Goal: Navigation & Orientation: Find specific page/section

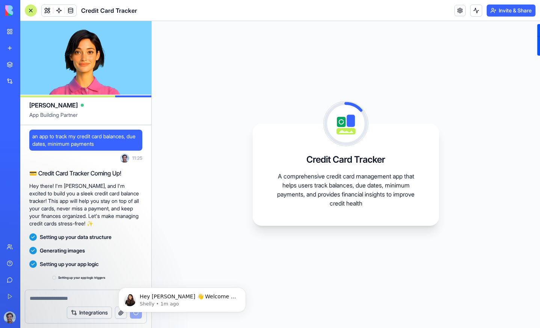
scroll to position [79, 0]
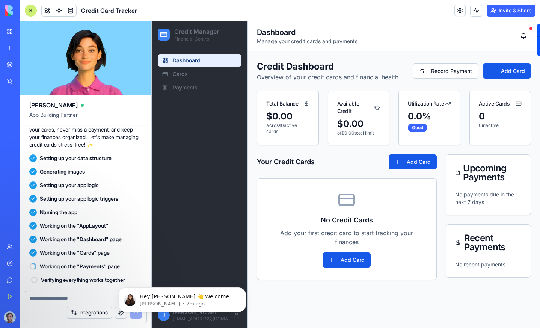
scroll to position [172, 0]
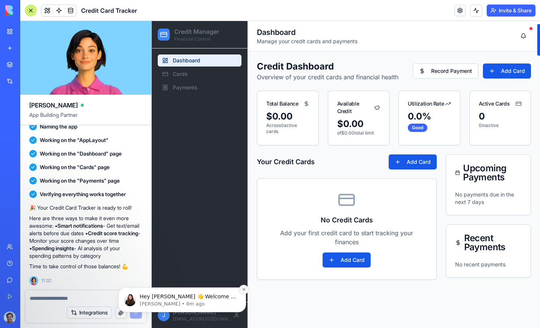
click at [246, 289] on button "Dismiss notification" at bounding box center [244, 290] width 10 height 10
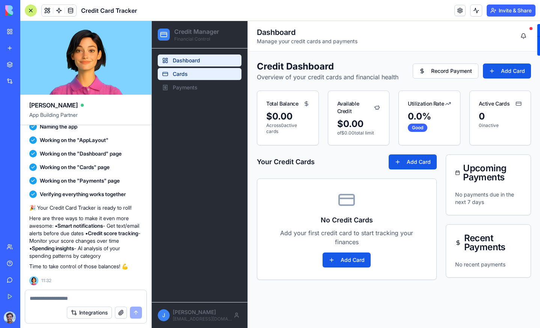
click at [204, 71] on link "Cards" at bounding box center [200, 74] width 84 height 12
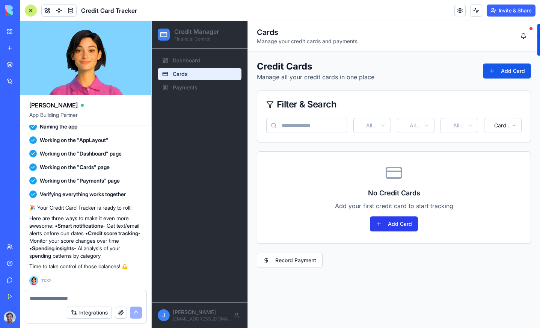
click at [394, 222] on button "Add Card" at bounding box center [394, 223] width 48 height 15
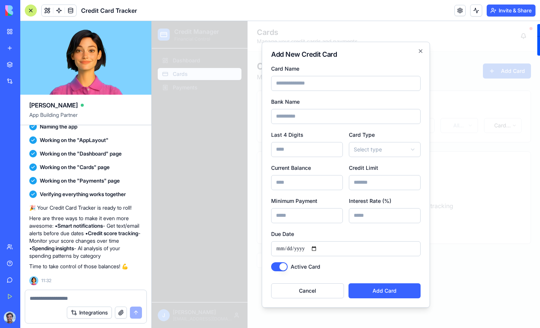
click at [320, 82] on input "Card Name" at bounding box center [345, 83] width 149 height 15
click at [419, 51] on icon "button" at bounding box center [421, 51] width 6 height 6
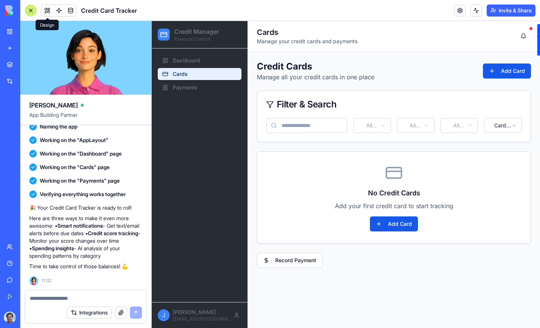
click at [47, 9] on span at bounding box center [47, 10] width 21 height 21
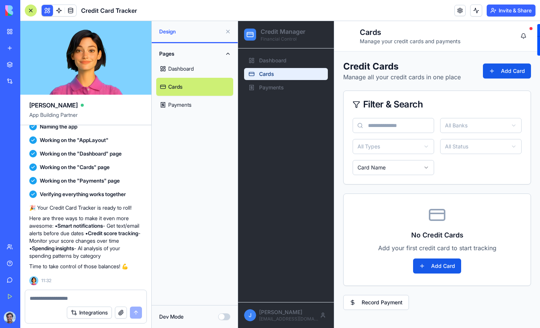
click at [186, 66] on link "Dashboard" at bounding box center [194, 69] width 77 height 18
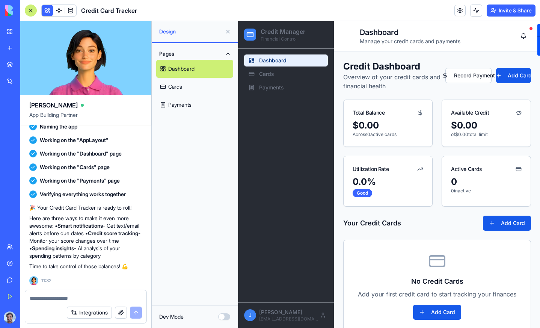
click at [223, 316] on button "Dev Mode" at bounding box center [224, 316] width 12 height 7
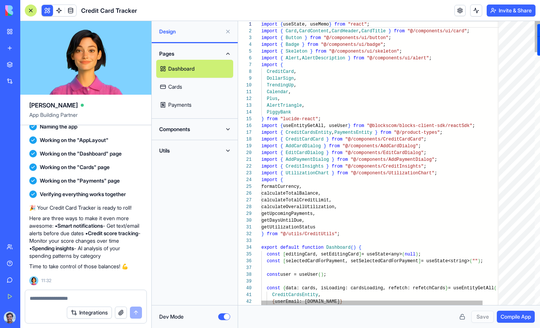
scroll to position [68, 0]
click at [223, 316] on button "Dev Mode" at bounding box center [224, 316] width 12 height 7
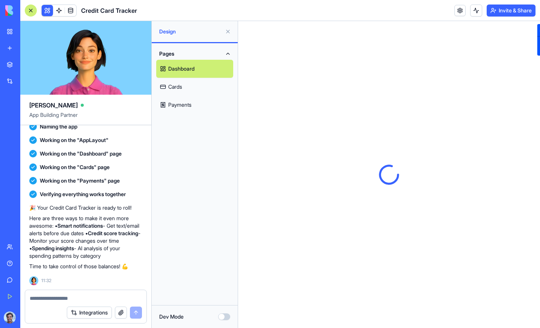
scroll to position [0, 0]
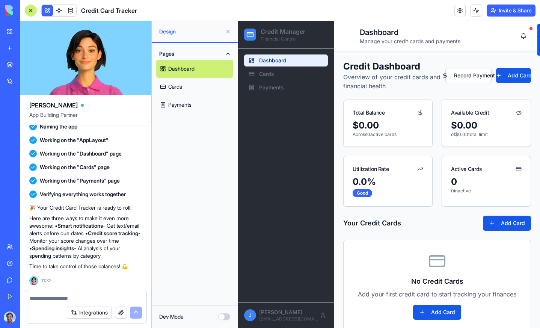
click at [198, 104] on link "Payments" at bounding box center [194, 105] width 77 height 18
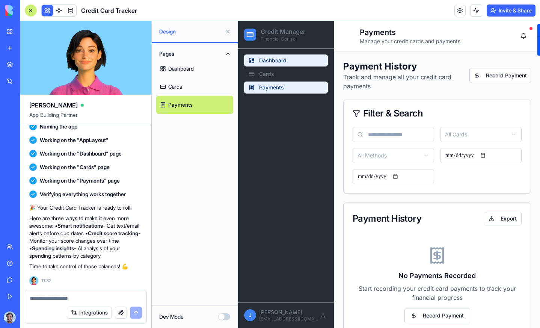
click at [293, 63] on link "Dashboard" at bounding box center [286, 60] width 84 height 12
